Goal: Transaction & Acquisition: Purchase product/service

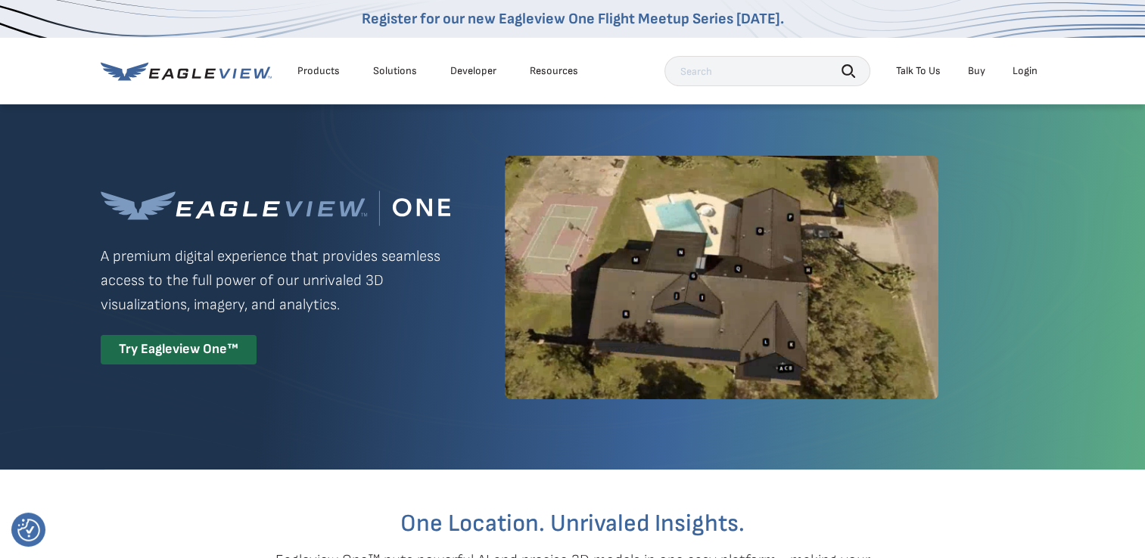
click at [1027, 73] on div "Login" at bounding box center [1024, 71] width 25 height 14
click at [1025, 68] on div "Login" at bounding box center [1024, 71] width 25 height 14
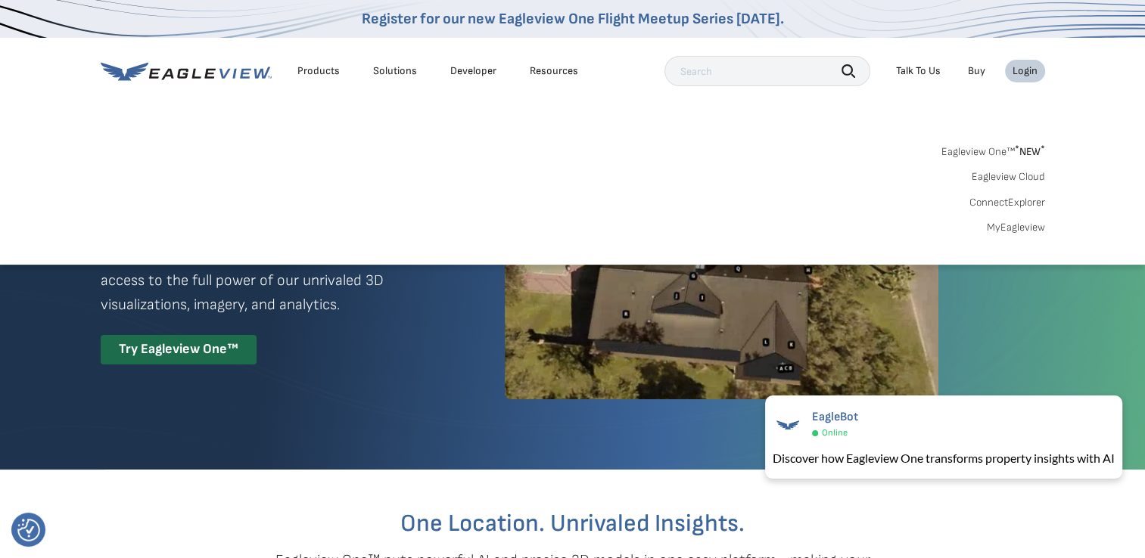
click at [1017, 225] on link "MyEagleview" at bounding box center [1016, 228] width 58 height 14
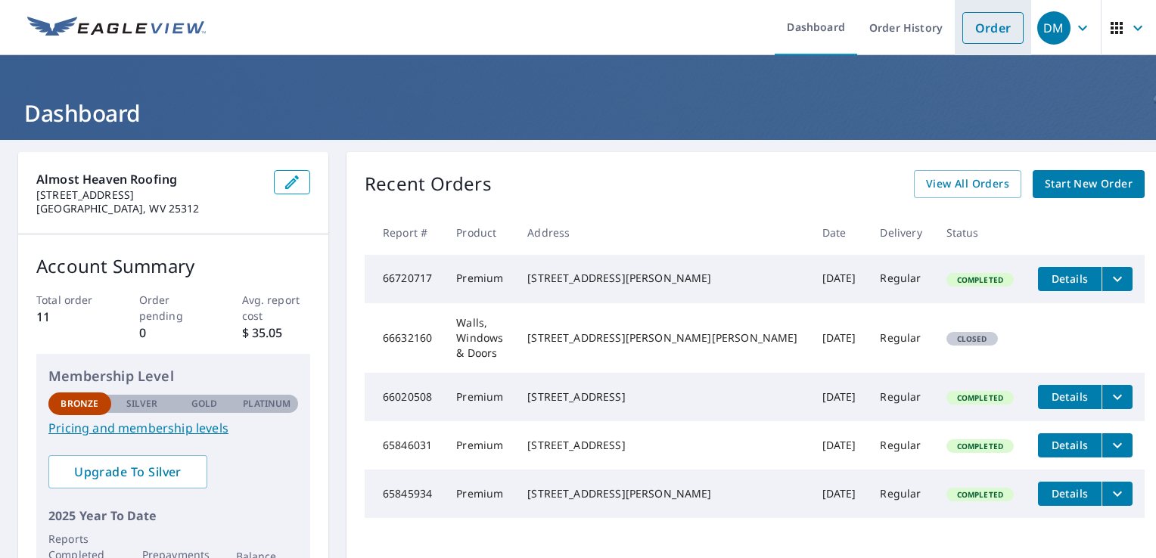
click at [980, 48] on li "Order" at bounding box center [993, 27] width 76 height 55
click at [982, 29] on link "Order" at bounding box center [992, 28] width 61 height 32
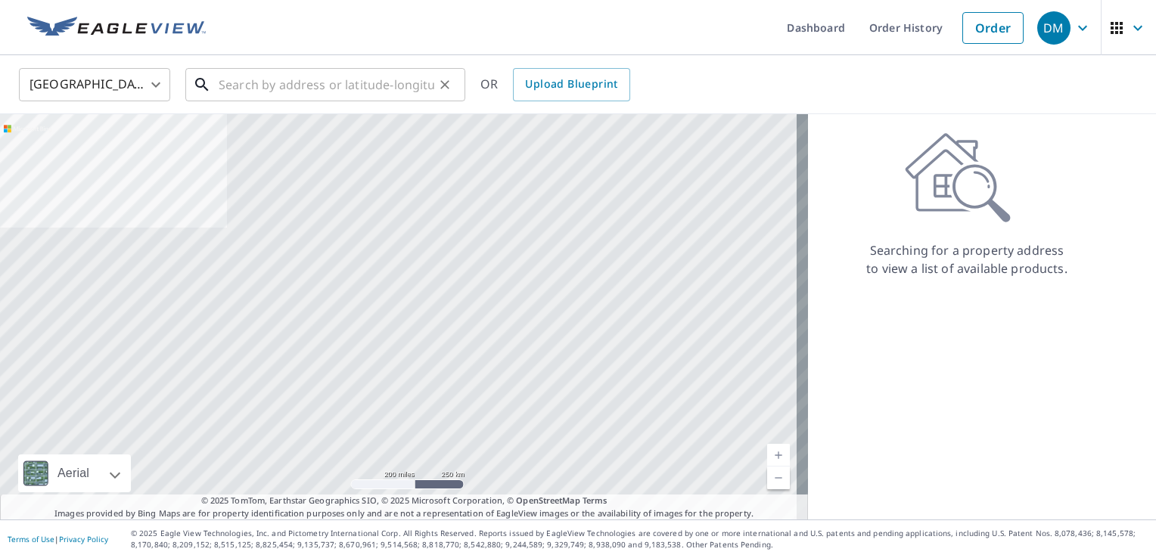
click at [305, 71] on input "text" at bounding box center [327, 85] width 216 height 42
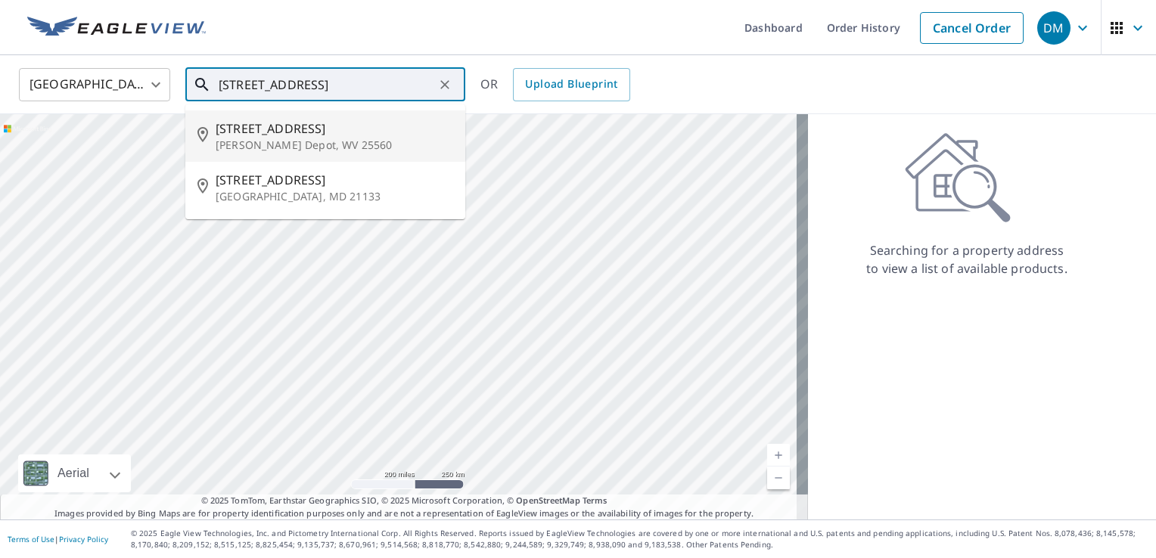
click at [306, 131] on span "[STREET_ADDRESS]" at bounding box center [335, 129] width 238 height 18
type input "[STREET_ADDRESS][PERSON_NAME]"
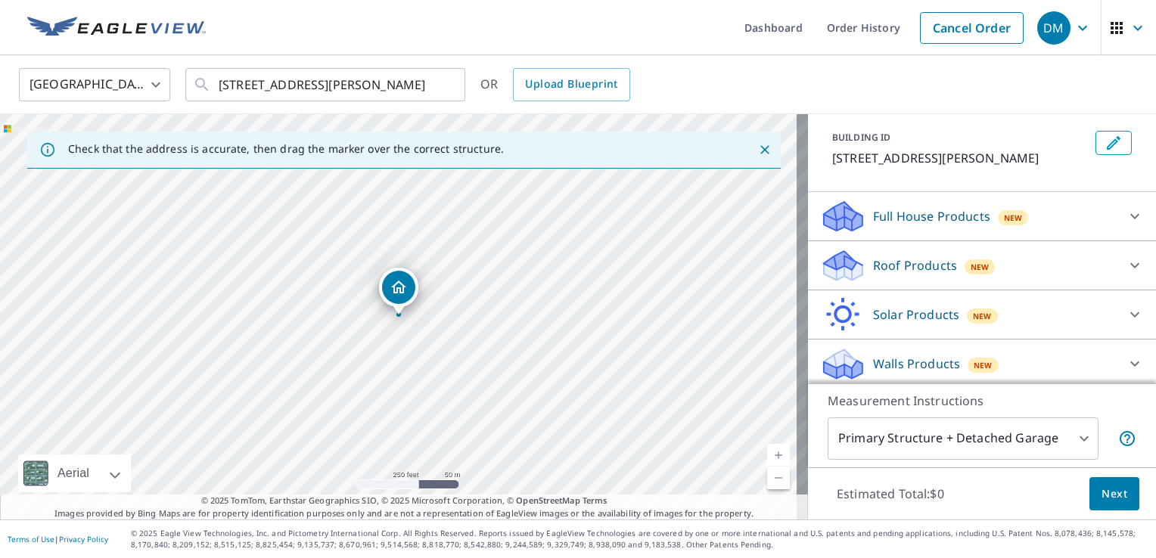
scroll to position [101, 0]
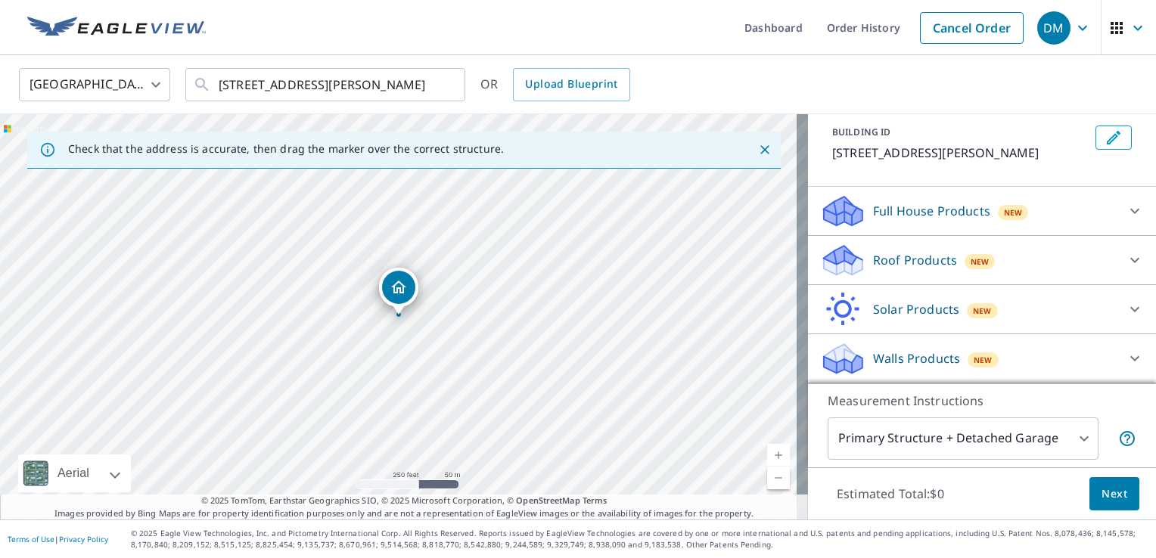
click at [1117, 262] on div at bounding box center [1135, 260] width 36 height 36
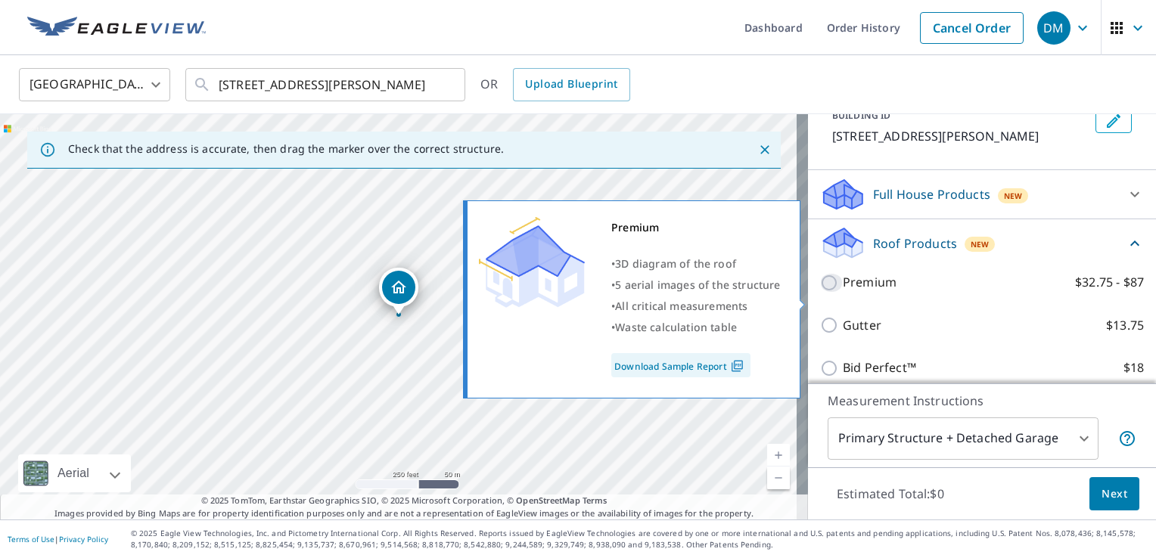
click at [820, 292] on input "Premium $32.75 - $87" at bounding box center [831, 283] width 23 height 18
checkbox input "true"
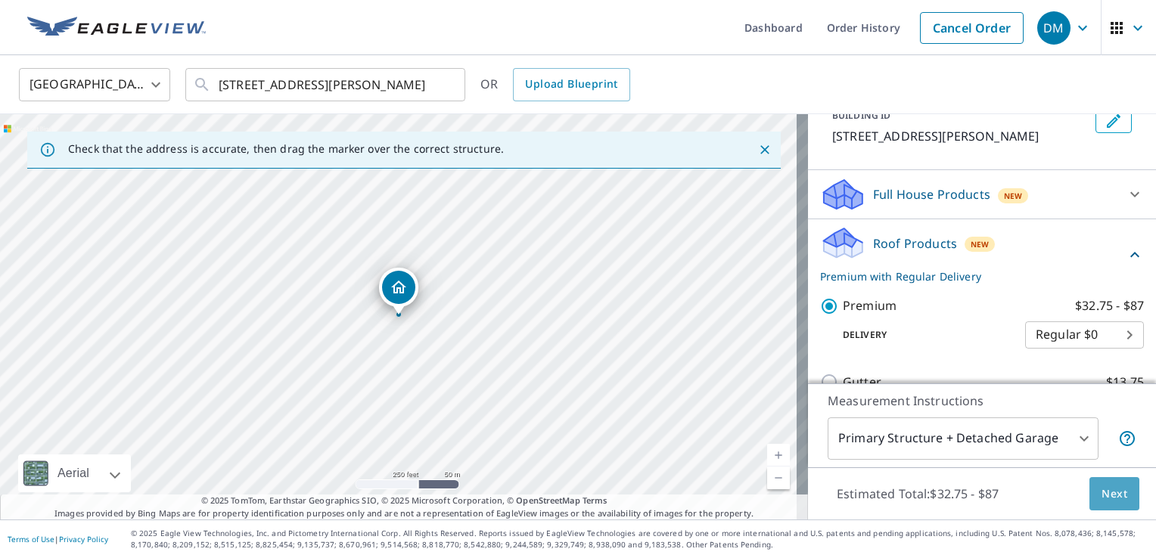
click at [1102, 489] on span "Next" at bounding box center [1115, 494] width 26 height 19
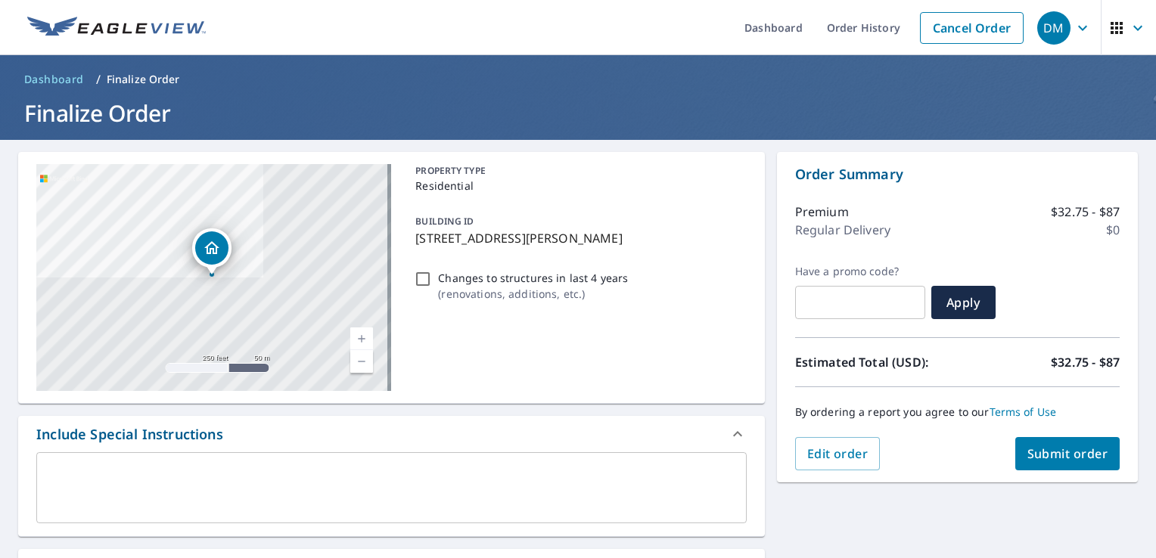
click at [1074, 454] on span "Submit order" at bounding box center [1067, 454] width 81 height 17
